Goal: Transaction & Acquisition: Purchase product/service

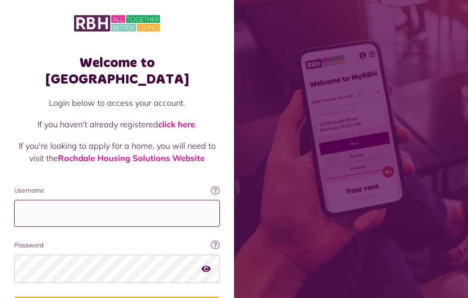
click at [72, 200] on input "Username" at bounding box center [117, 213] width 206 height 27
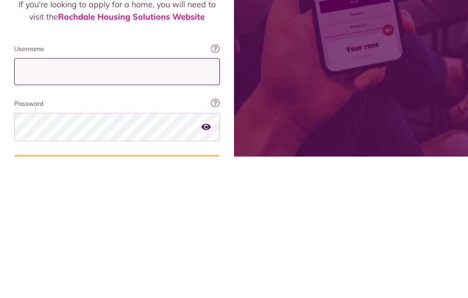
type input "**********"
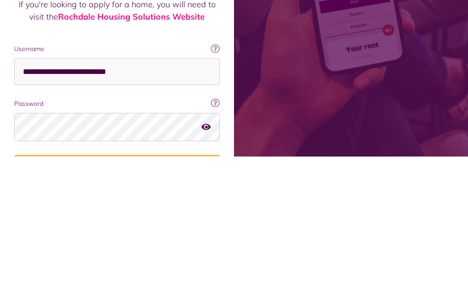
scroll to position [56, 0]
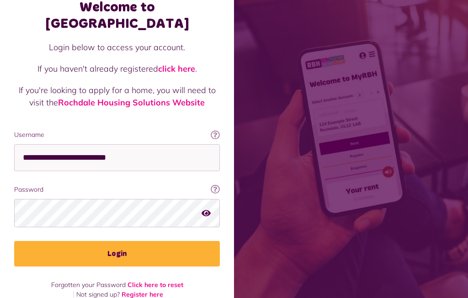
click at [112, 241] on button "Login" at bounding box center [117, 254] width 206 height 26
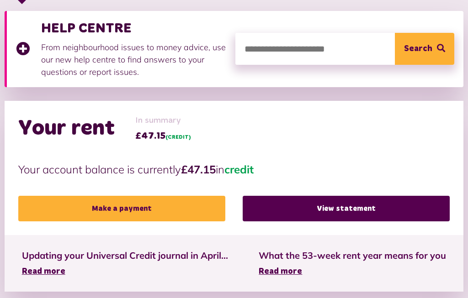
scroll to position [214, 0]
click at [119, 206] on link "Make a payment" at bounding box center [121, 209] width 207 height 26
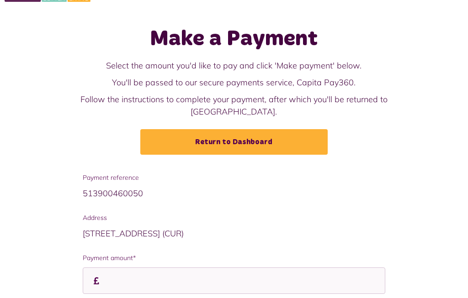
scroll to position [42, 0]
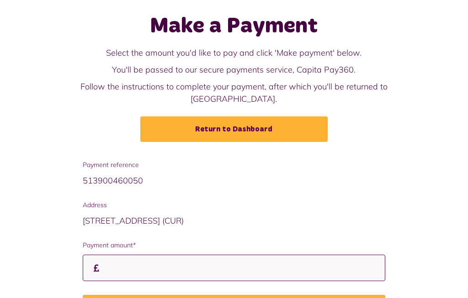
click at [127, 256] on input "Payment amount*" at bounding box center [234, 268] width 303 height 27
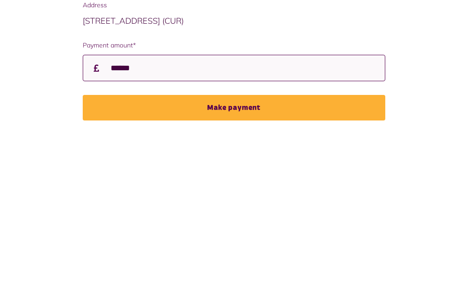
scroll to position [77, 0]
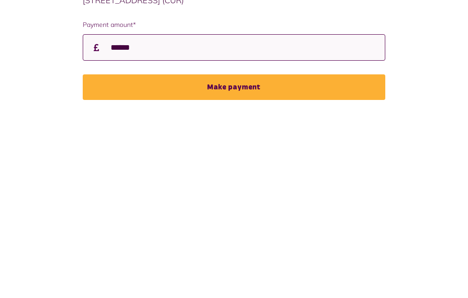
type input "******"
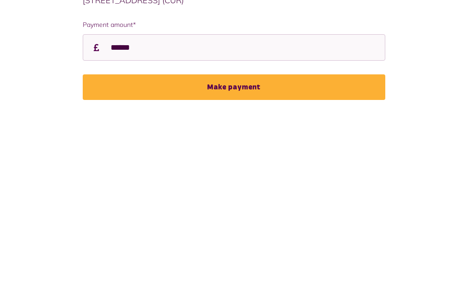
click at [254, 261] on button "Make payment" at bounding box center [234, 274] width 303 height 26
